Goal: Information Seeking & Learning: Learn about a topic

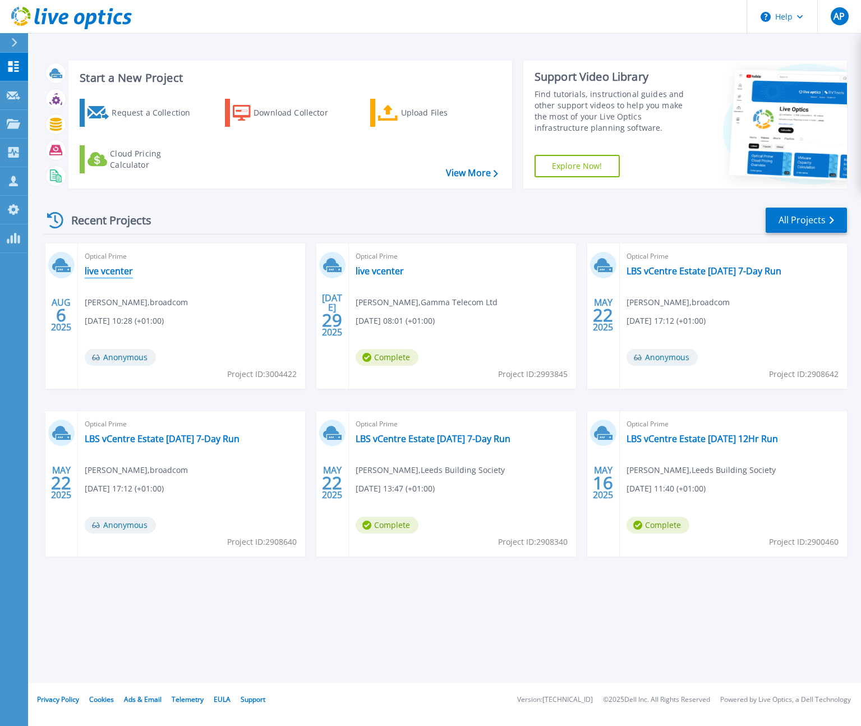
click at [117, 269] on link "live vcenter" at bounding box center [109, 270] width 48 height 11
click at [396, 270] on link "live vcenter" at bounding box center [380, 270] width 48 height 11
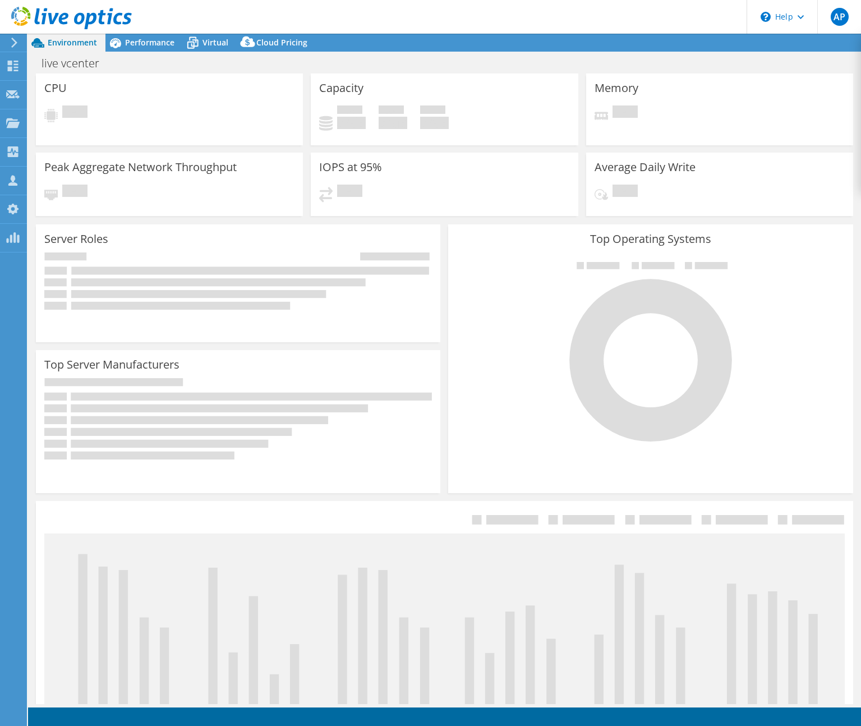
select select "EULondon"
select select "USD"
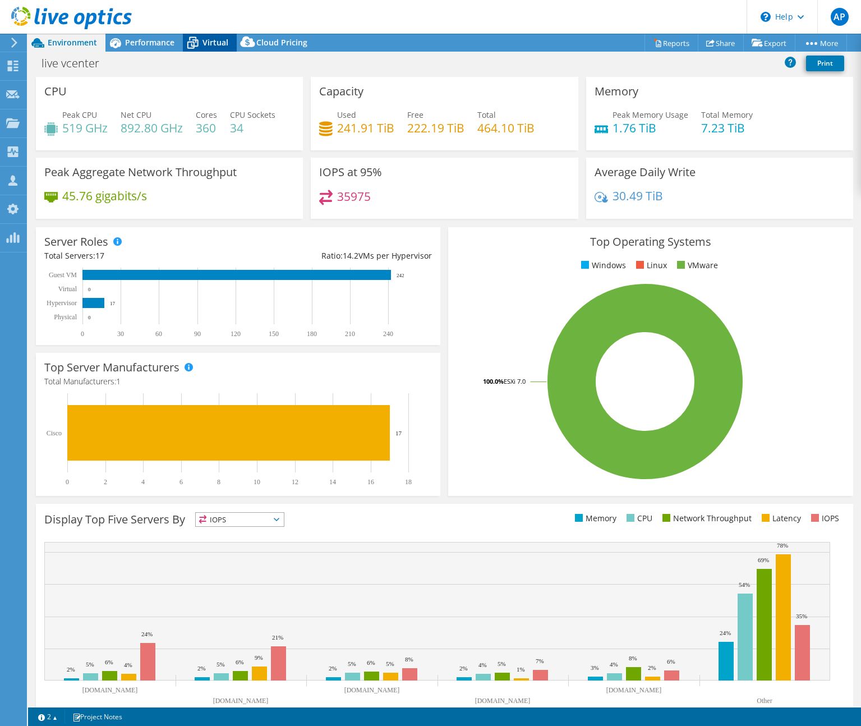
click at [208, 48] on div "Virtual" at bounding box center [210, 43] width 54 height 18
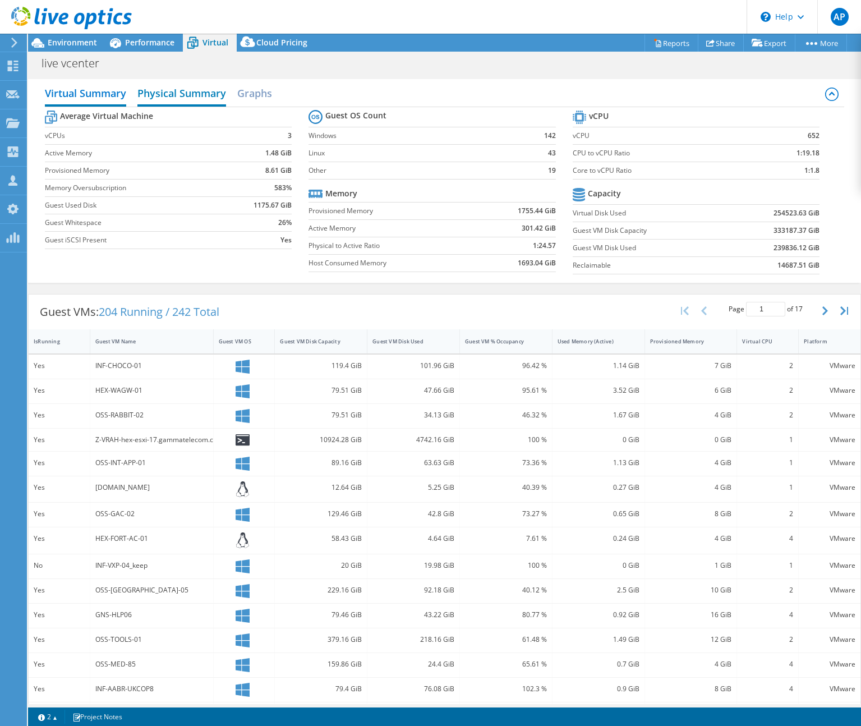
click at [192, 89] on h2 "Physical Summary" at bounding box center [181, 94] width 89 height 25
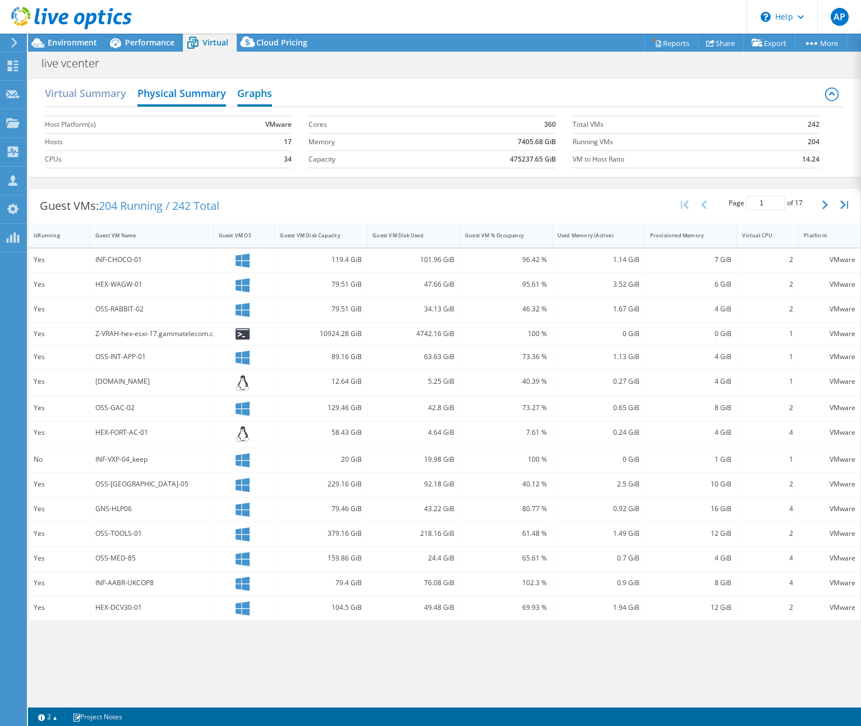
click at [258, 91] on h2 "Graphs" at bounding box center [254, 94] width 35 height 25
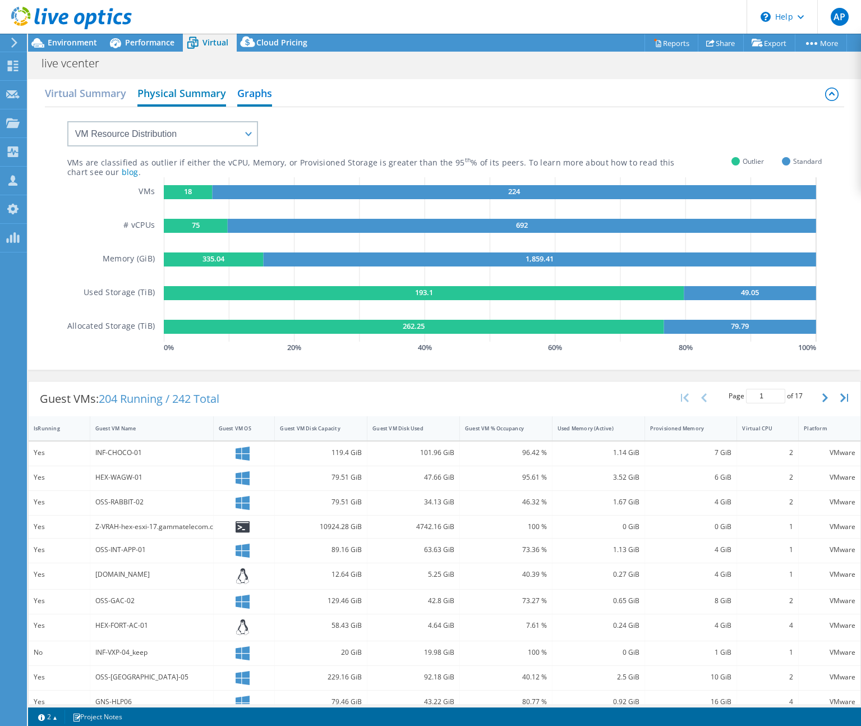
click at [169, 92] on h2 "Physical Summary" at bounding box center [181, 94] width 89 height 25
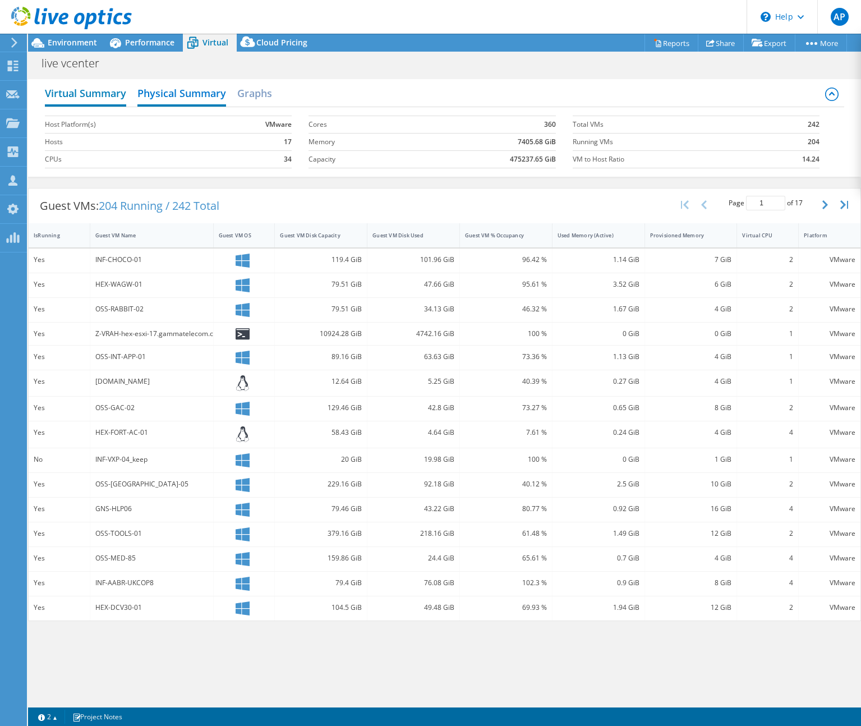
click at [105, 96] on h2 "Virtual Summary" at bounding box center [85, 94] width 81 height 25
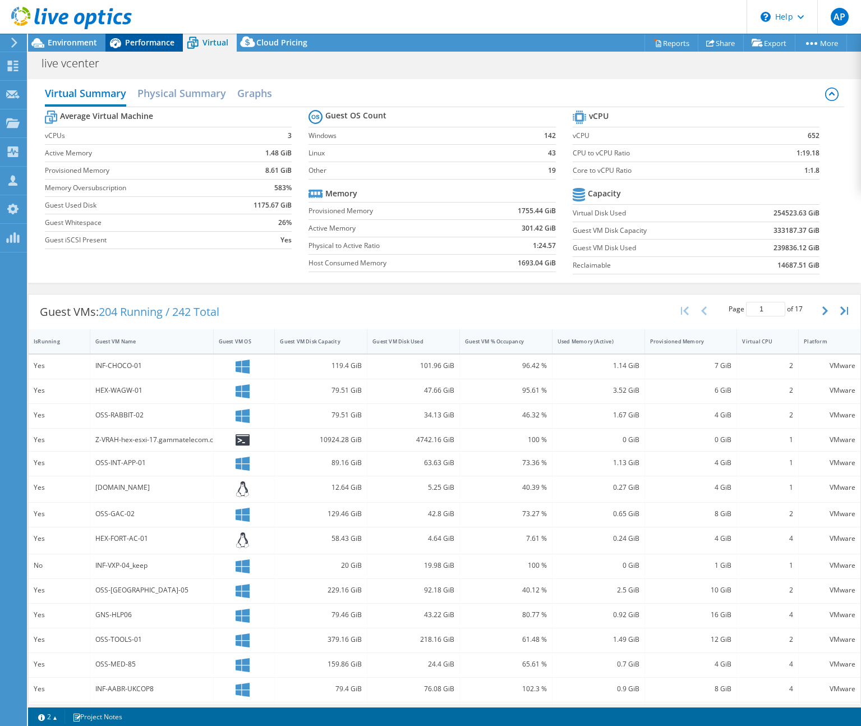
click at [139, 34] on div "Performance" at bounding box center [143, 43] width 77 height 18
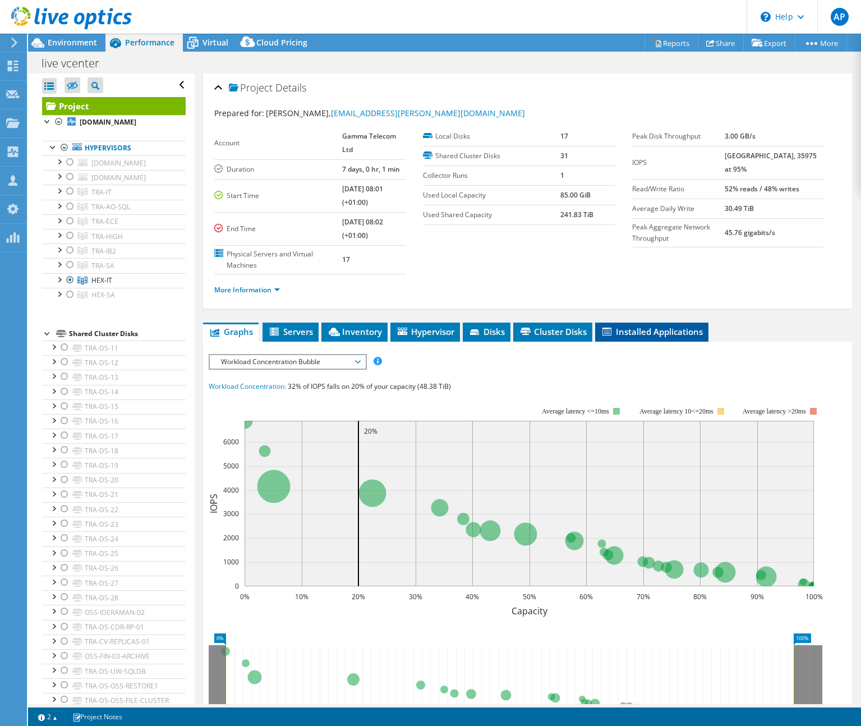
click at [606, 323] on li "Installed Applications" at bounding box center [651, 332] width 113 height 19
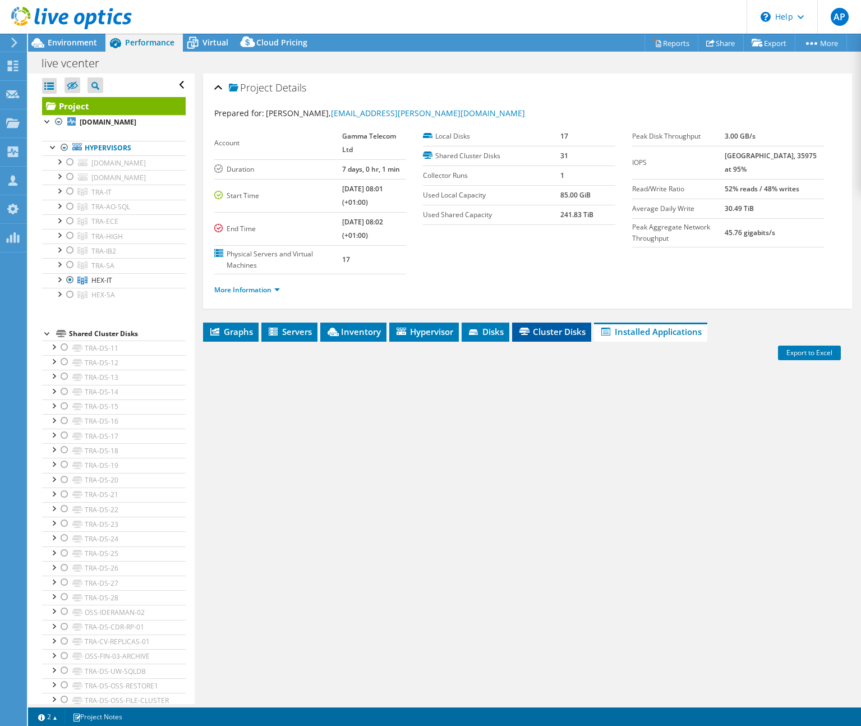
click at [580, 326] on span "Cluster Disks" at bounding box center [552, 331] width 68 height 11
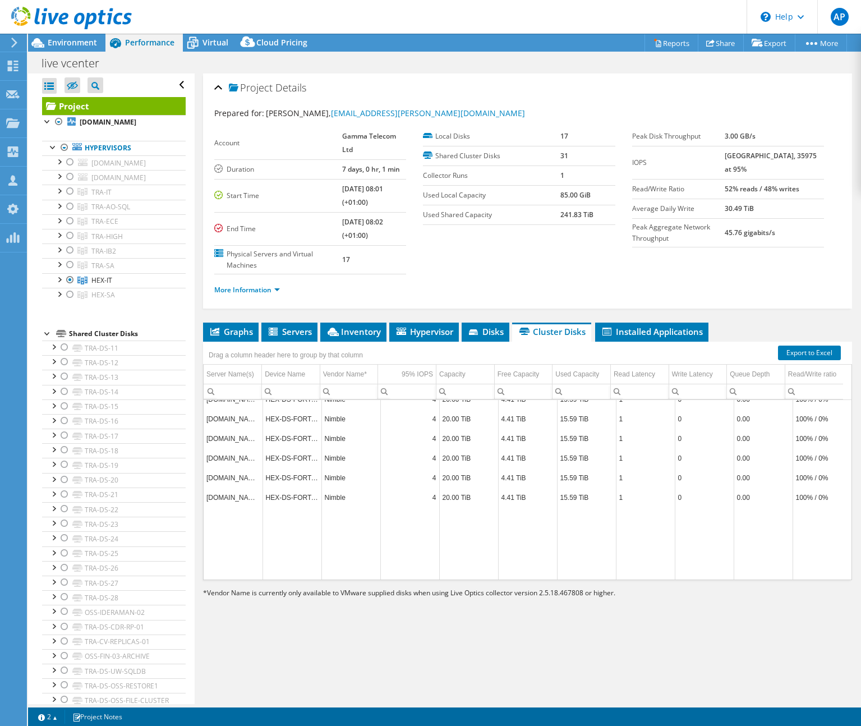
scroll to position [1129, 0]
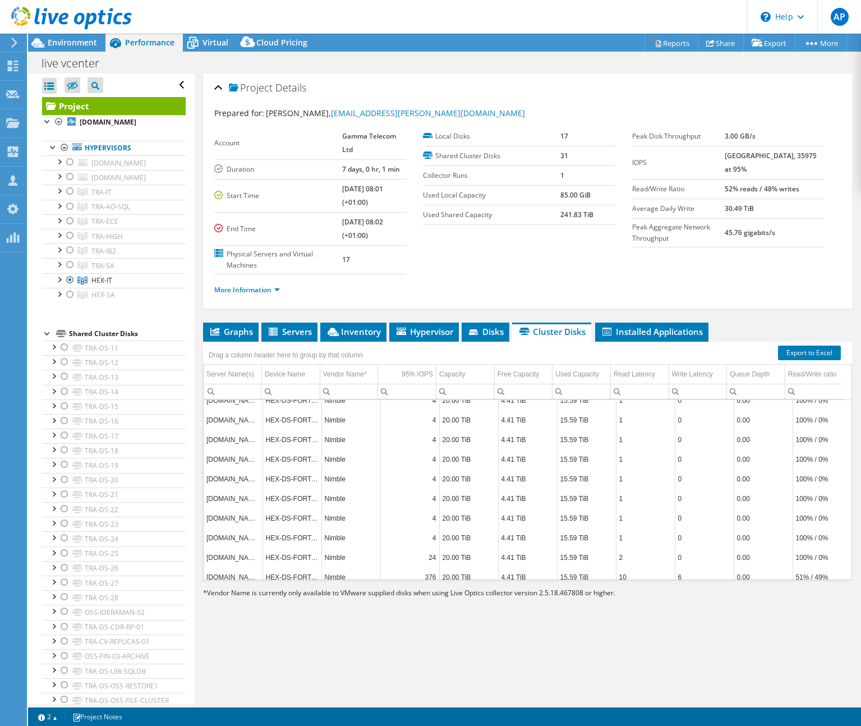
click at [490, 342] on div "Drag a column header here to group by that column" at bounding box center [527, 349] width 649 height 15
click at [492, 326] on span "Disks" at bounding box center [485, 331] width 36 height 11
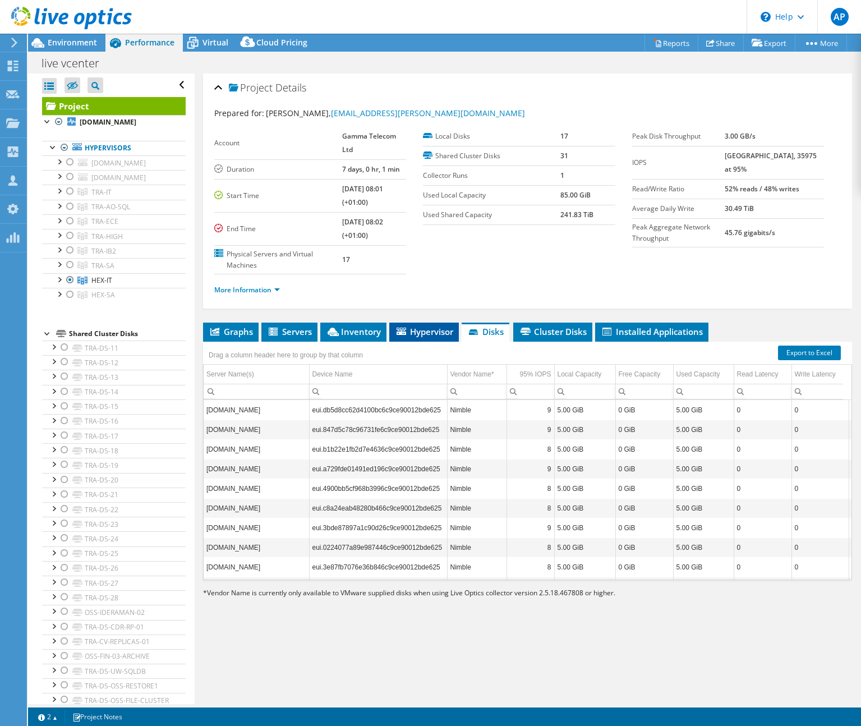
click at [427, 326] on span "Hypervisor" at bounding box center [424, 331] width 58 height 11
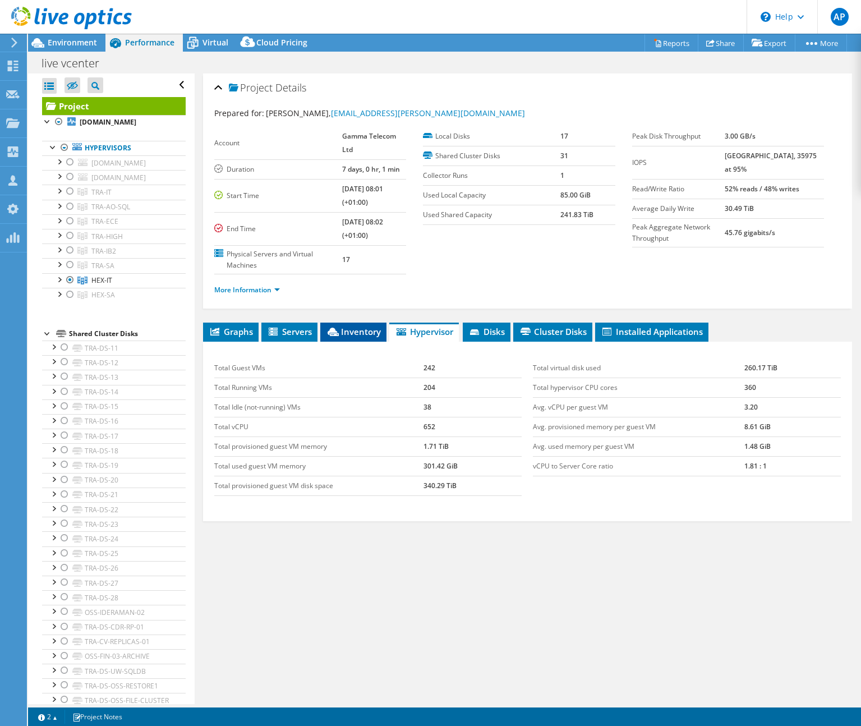
click at [366, 326] on span "Inventory" at bounding box center [353, 331] width 55 height 11
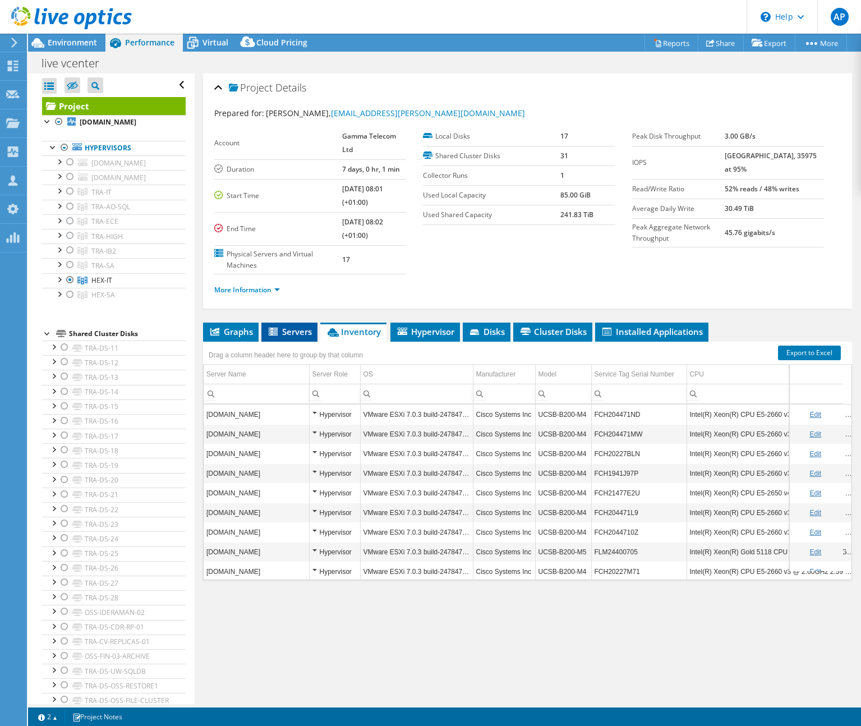
click at [288, 326] on span "Servers" at bounding box center [289, 331] width 45 height 11
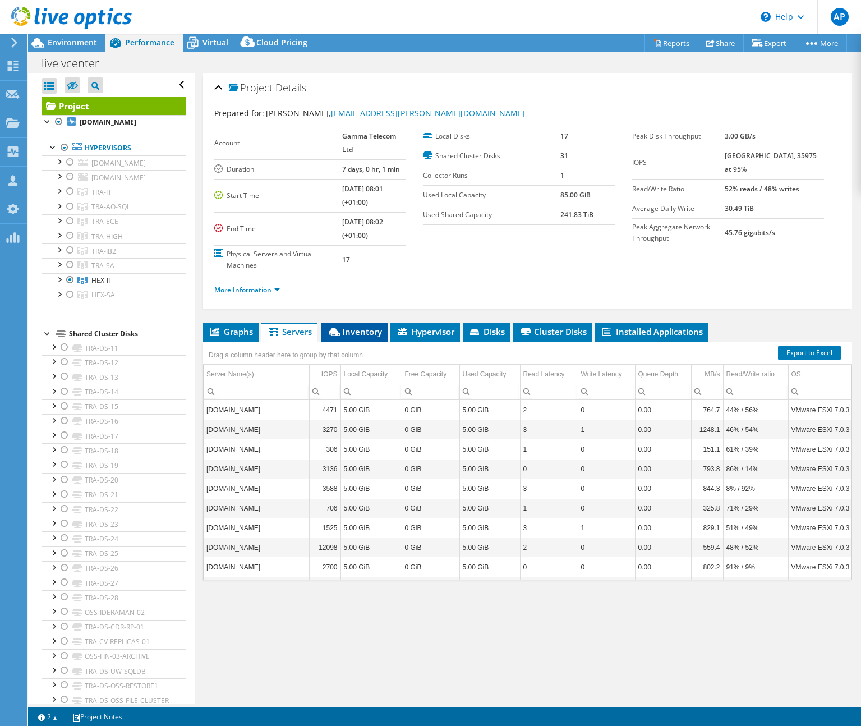
click at [364, 326] on span "Inventory" at bounding box center [354, 331] width 55 height 11
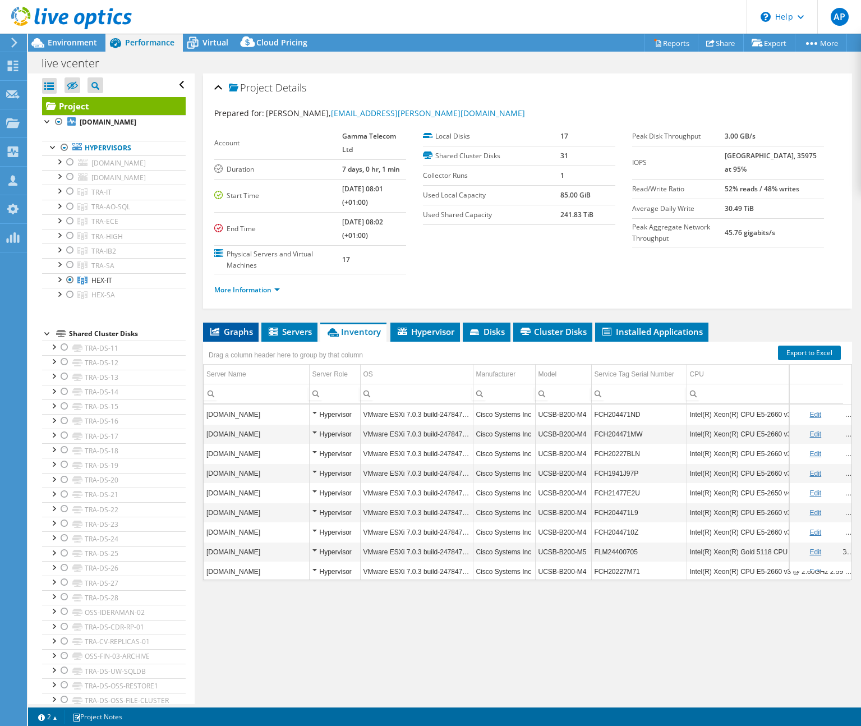
click at [235, 326] on span "Graphs" at bounding box center [231, 331] width 44 height 11
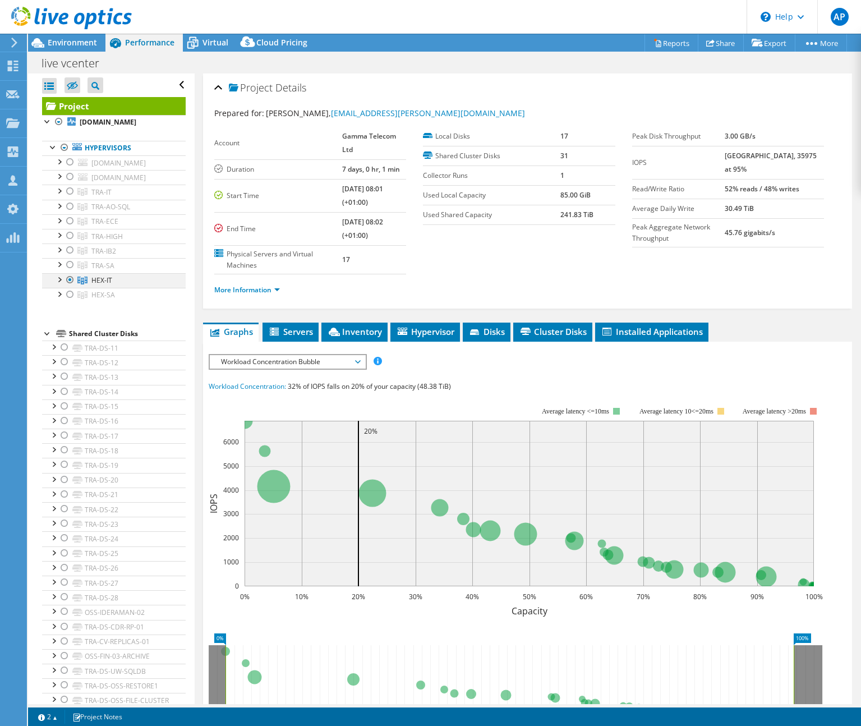
click at [61, 284] on div at bounding box center [58, 278] width 11 height 11
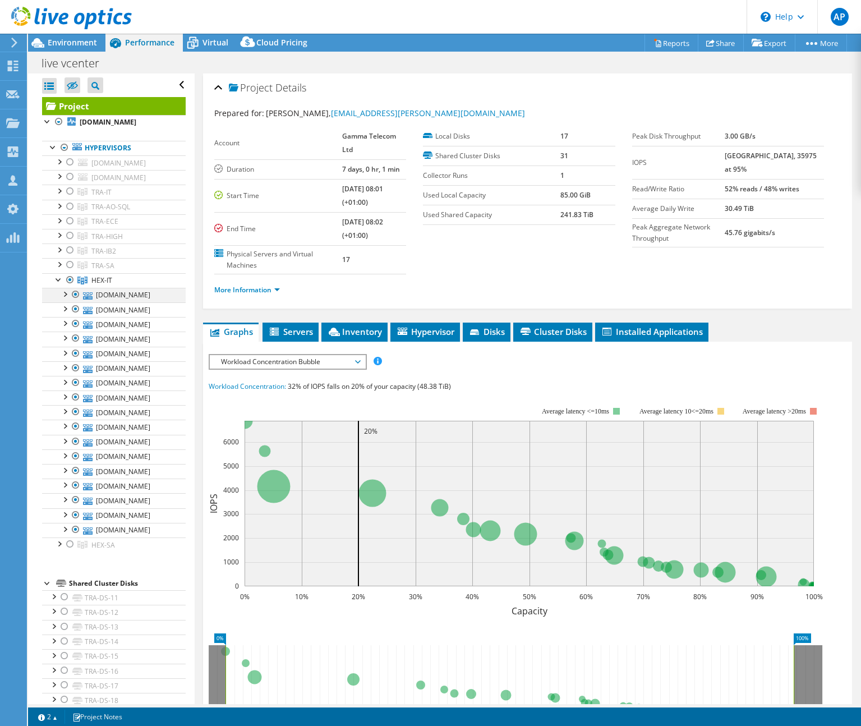
click at [67, 299] on div at bounding box center [64, 293] width 11 height 11
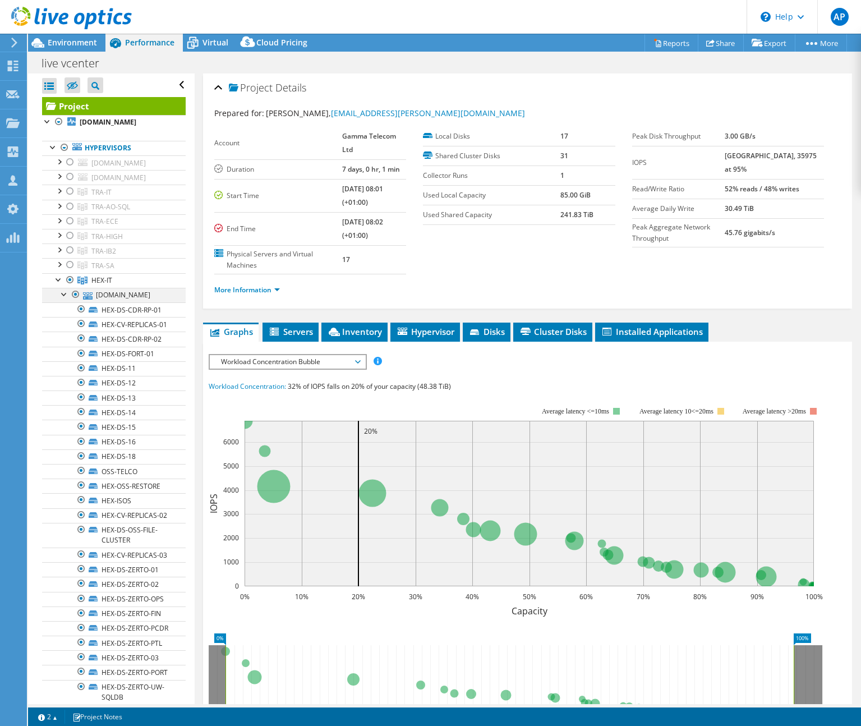
click at [67, 299] on div at bounding box center [64, 293] width 11 height 11
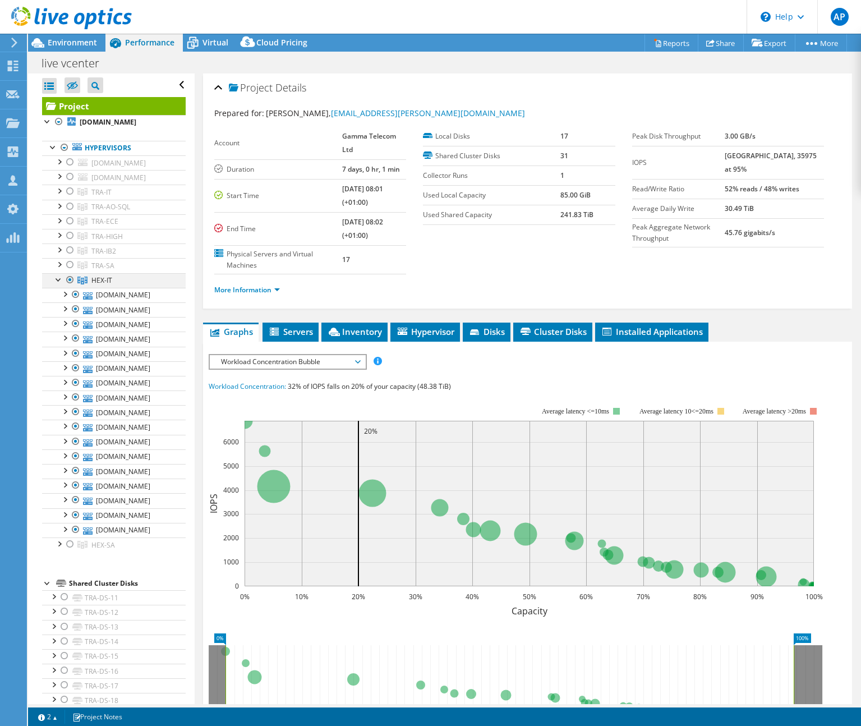
click at [58, 284] on div at bounding box center [58, 278] width 11 height 11
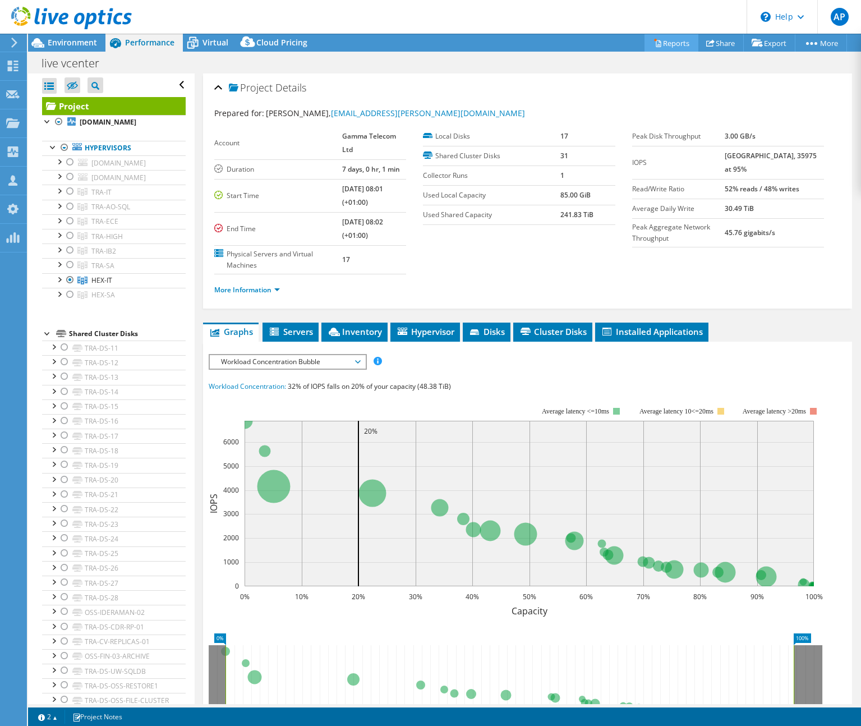
click at [661, 45] on link "Reports" at bounding box center [672, 42] width 54 height 17
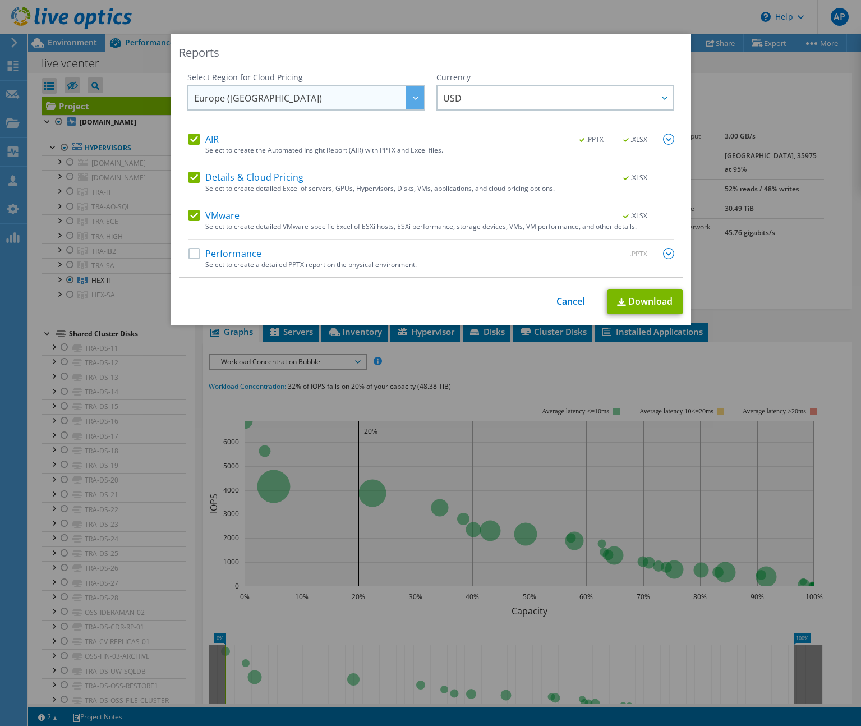
click at [252, 103] on span "Europe ([GEOGRAPHIC_DATA])" at bounding box center [258, 100] width 128 height 17
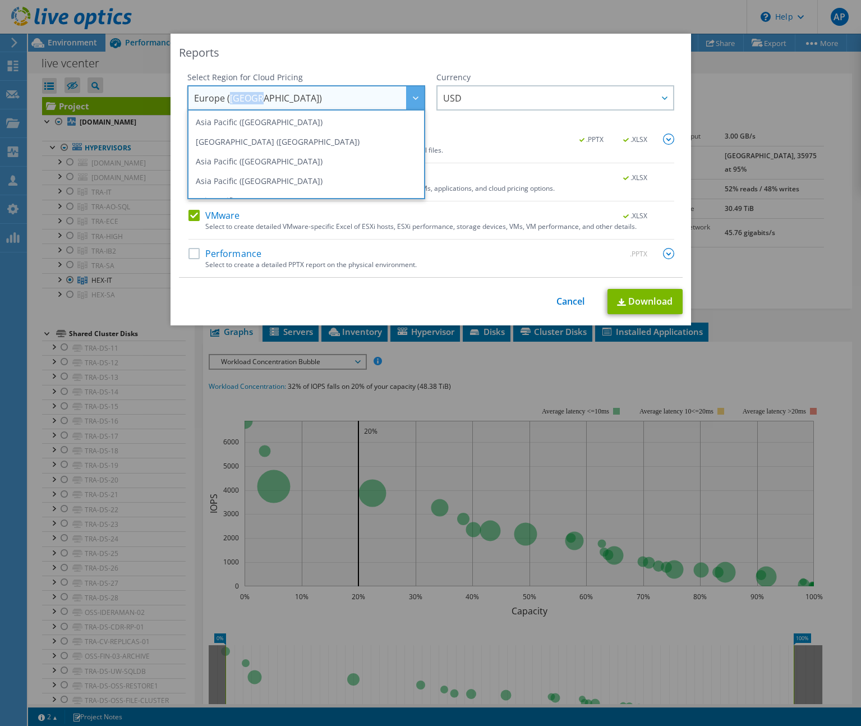
click at [252, 103] on span "Europe ([GEOGRAPHIC_DATA])" at bounding box center [258, 100] width 128 height 17
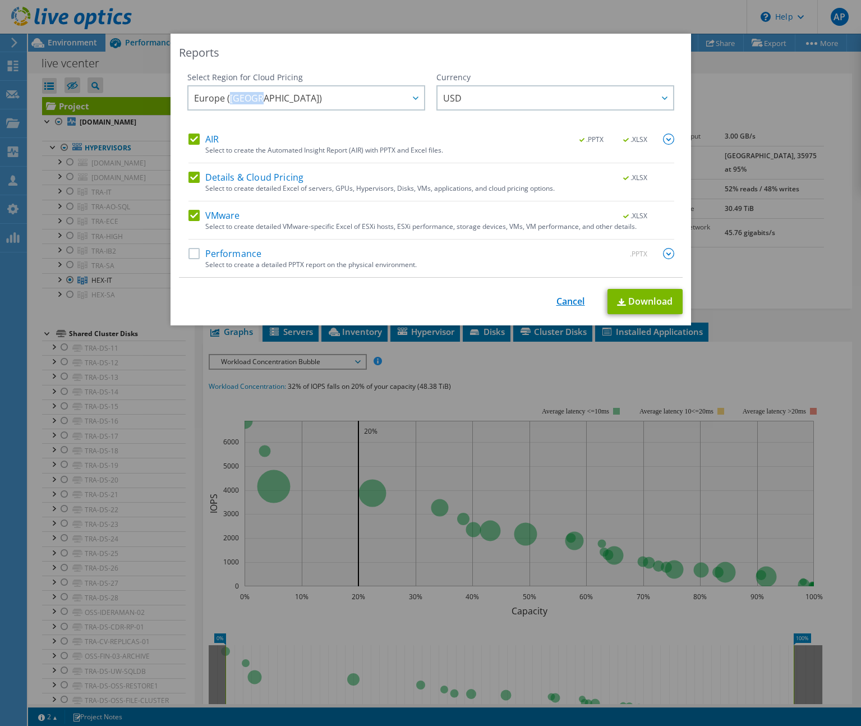
click at [567, 304] on link "Cancel" at bounding box center [571, 301] width 29 height 11
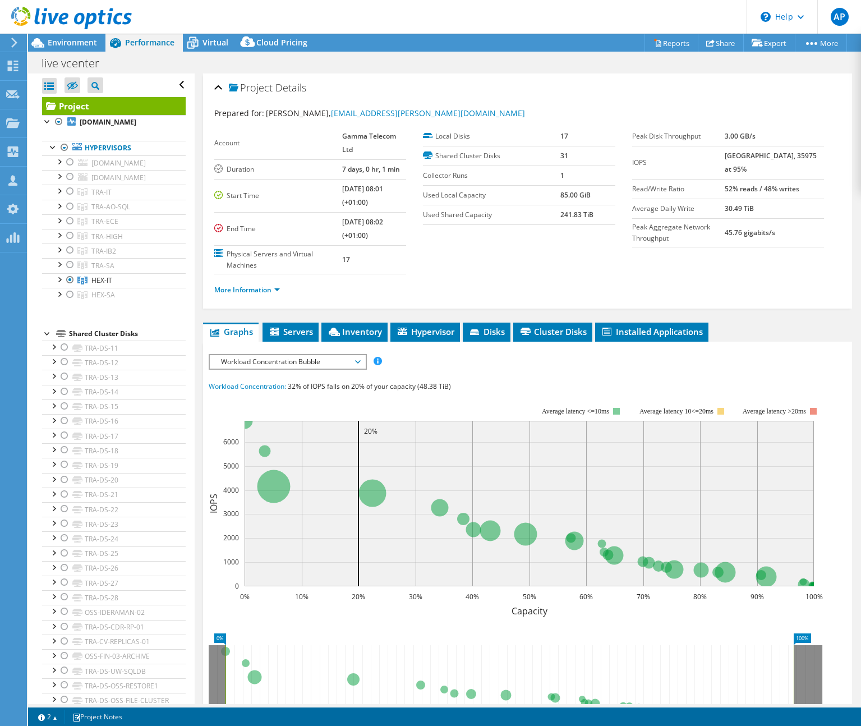
click at [794, 348] on div "IOPS Disk Throughput IO Size Latency Queue Depth CPU Percentage Memory Page Fau…" at bounding box center [528, 558] width 638 height 421
click at [272, 285] on link "More Information" at bounding box center [247, 290] width 66 height 10
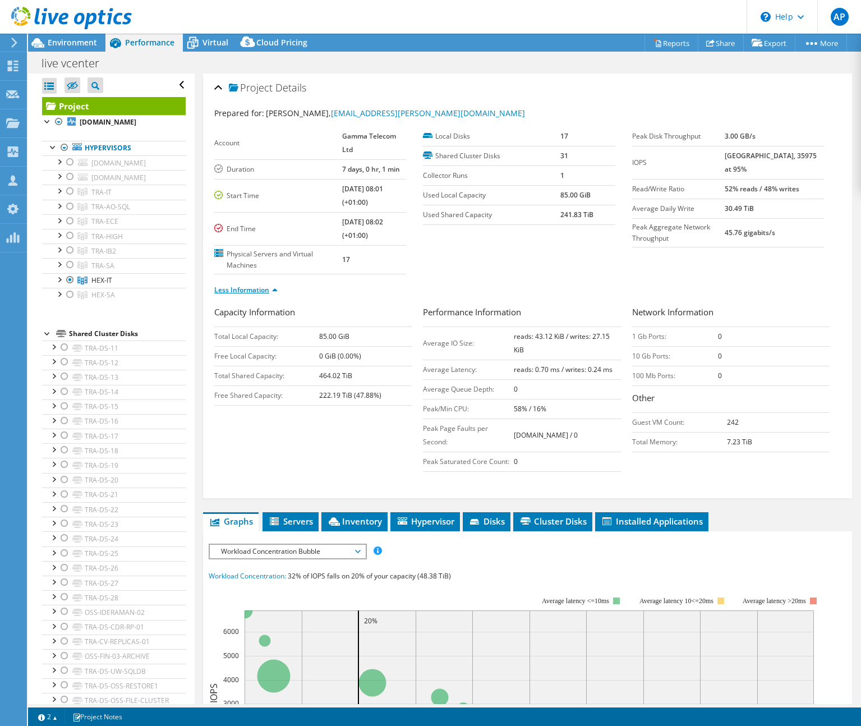
click at [271, 285] on link "Less Information" at bounding box center [245, 290] width 63 height 10
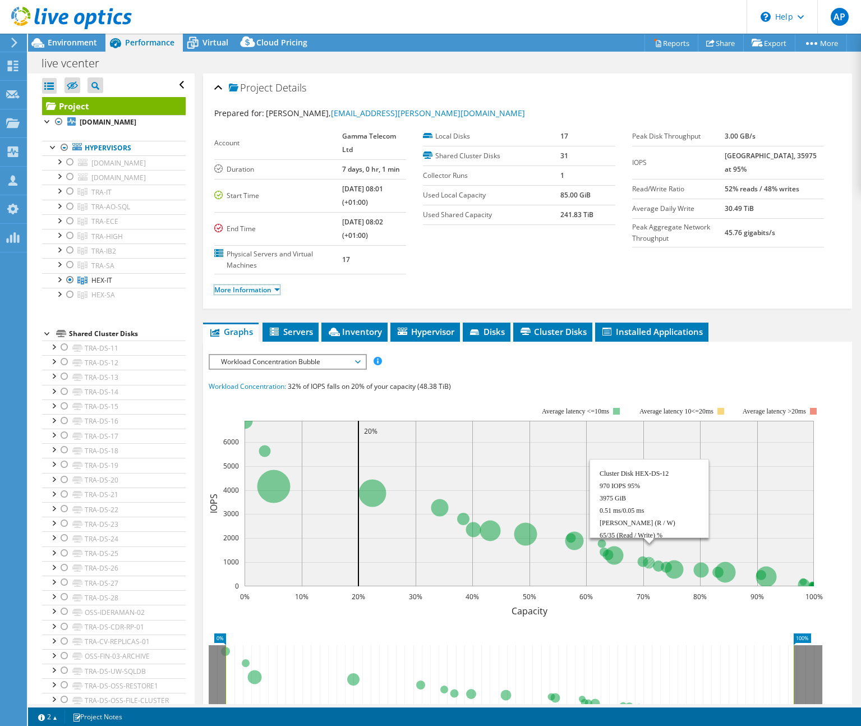
scroll to position [129, 0]
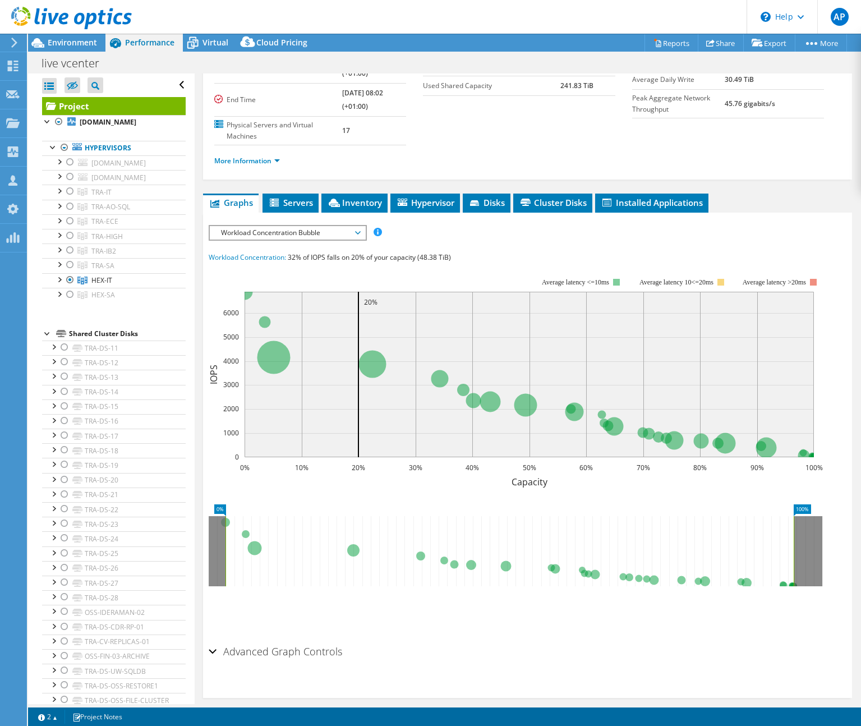
click at [314, 640] on h2 "Advanced Graph Controls" at bounding box center [276, 651] width 134 height 22
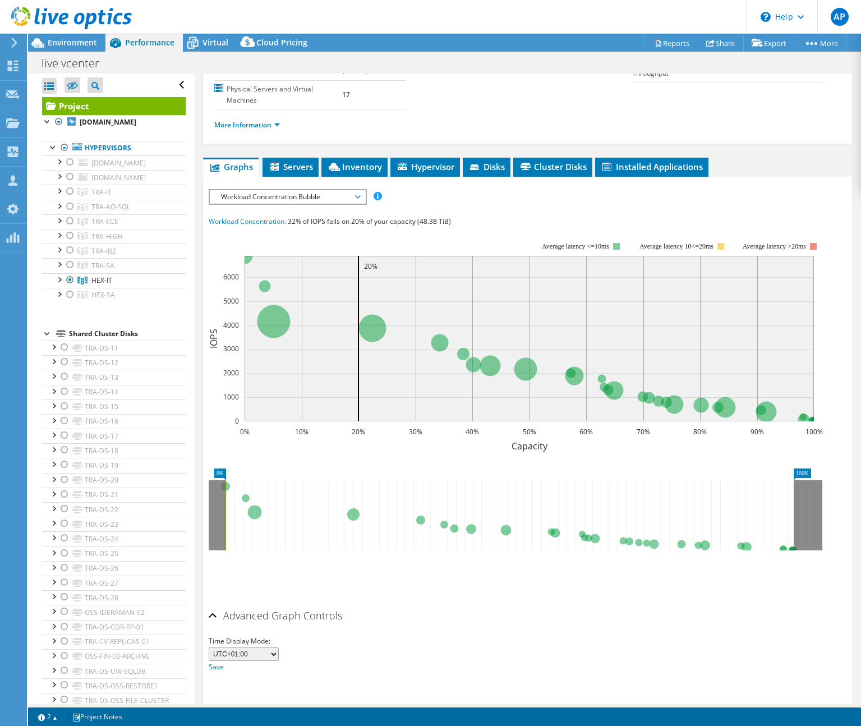
scroll to position [0, 0]
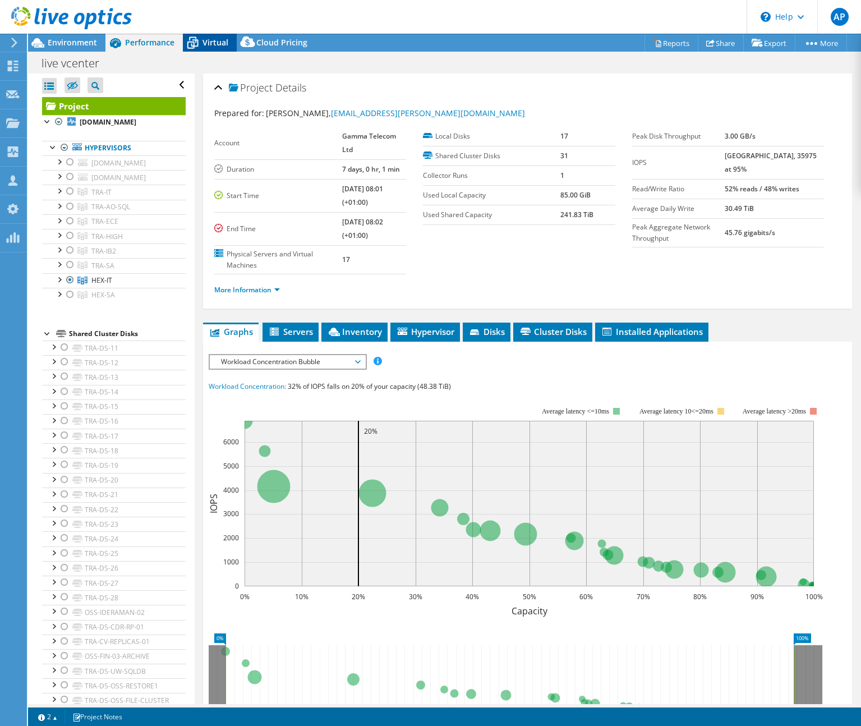
click at [231, 40] on div "Virtual" at bounding box center [210, 43] width 54 height 18
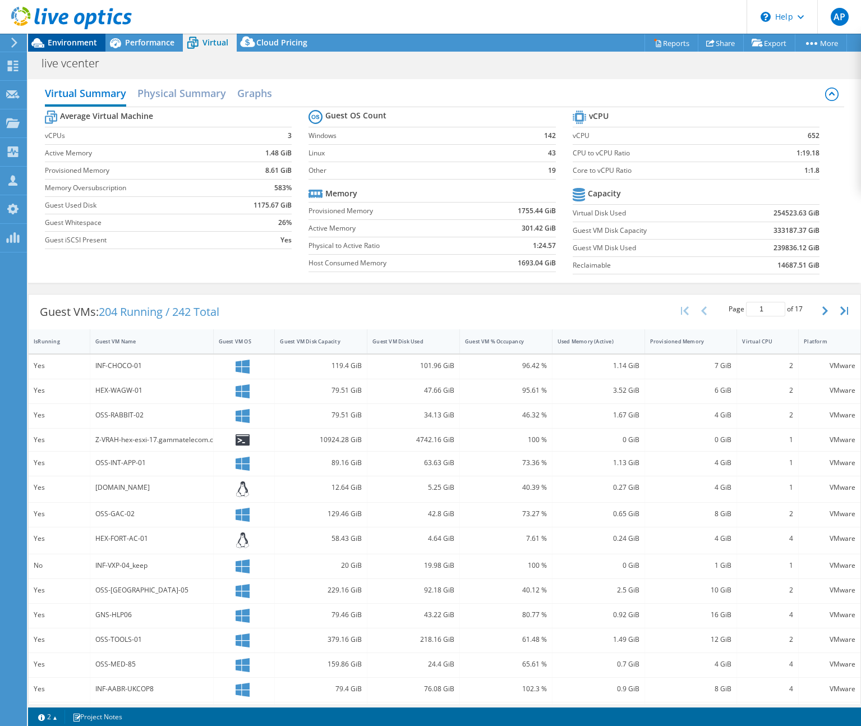
click at [88, 45] on span "Environment" at bounding box center [72, 42] width 49 height 11
